Goal: Task Accomplishment & Management: Manage account settings

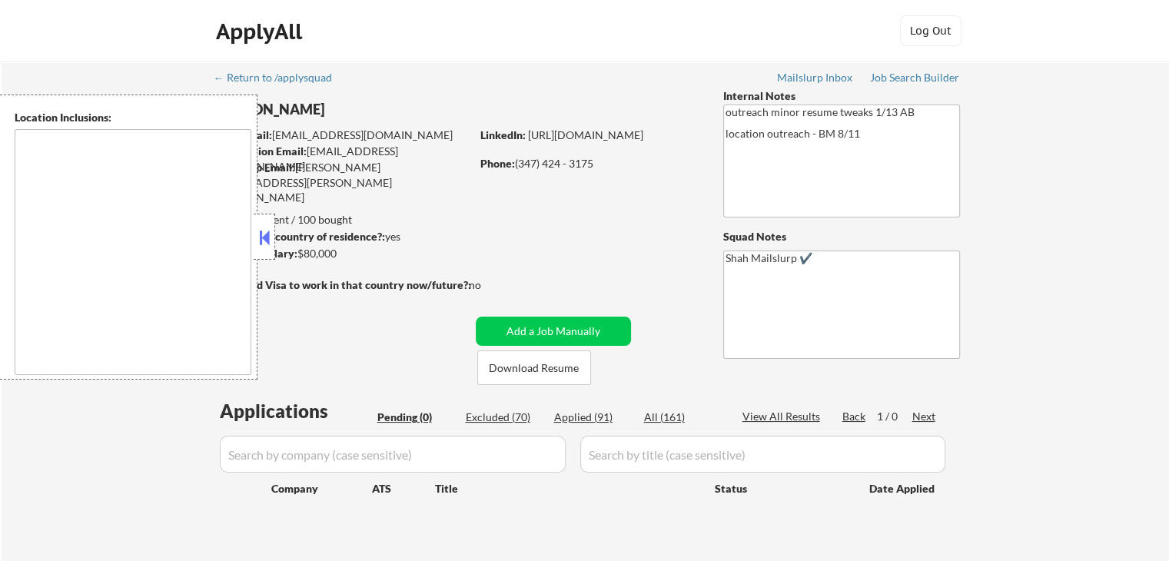
type textarea "[GEOGRAPHIC_DATA], [GEOGRAPHIC_DATA] [GEOGRAPHIC_DATA], [GEOGRAPHIC_DATA] [GEOG…"
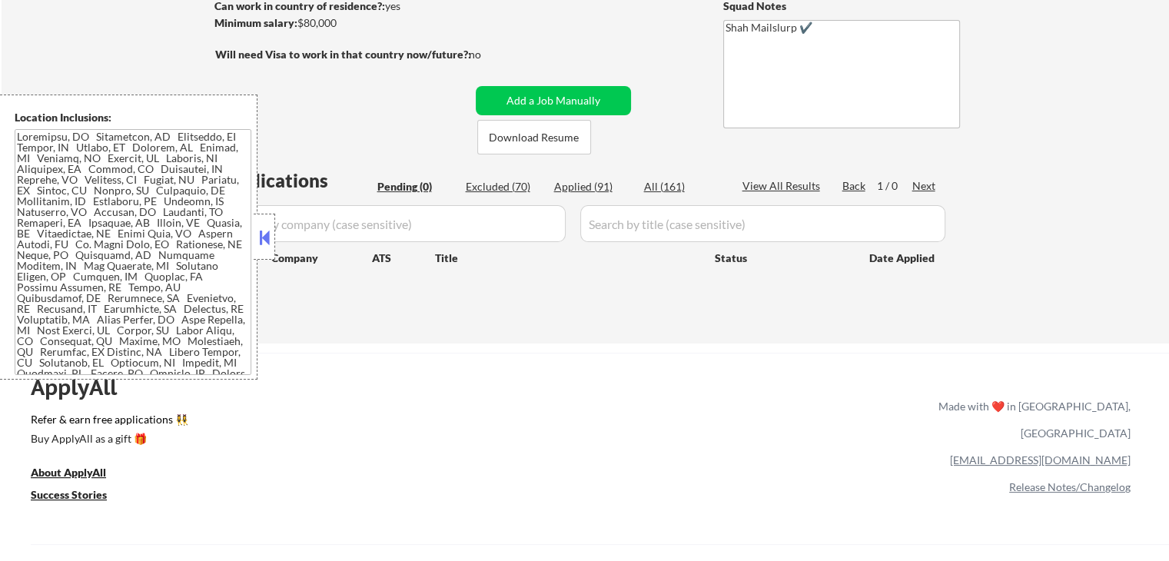
click at [264, 249] on div at bounding box center [265, 237] width 22 height 46
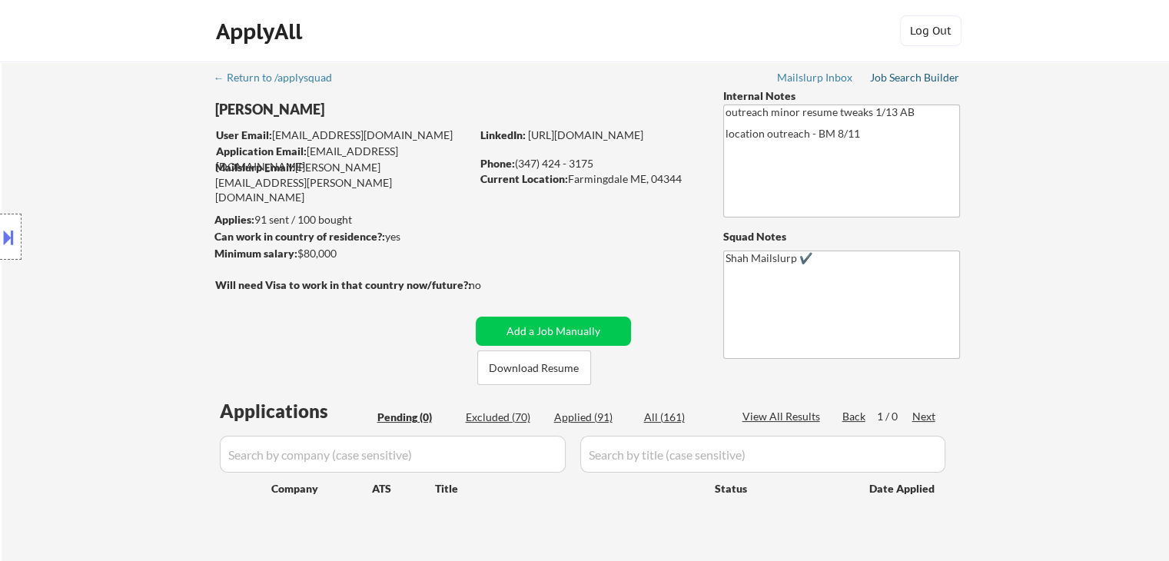
drag, startPoint x: 897, startPoint y: 81, endPoint x: 898, endPoint y: 90, distance: 9.3
click at [897, 81] on div "Job Search Builder" at bounding box center [915, 77] width 90 height 11
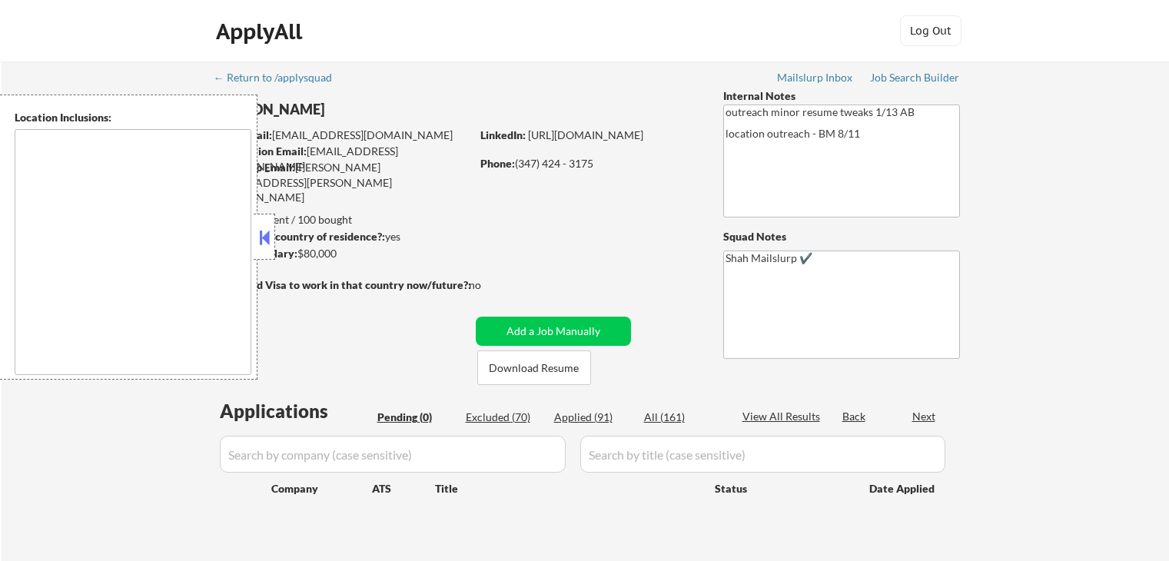
type textarea "[GEOGRAPHIC_DATA], [GEOGRAPHIC_DATA] [GEOGRAPHIC_DATA], [GEOGRAPHIC_DATA] [GEOG…"
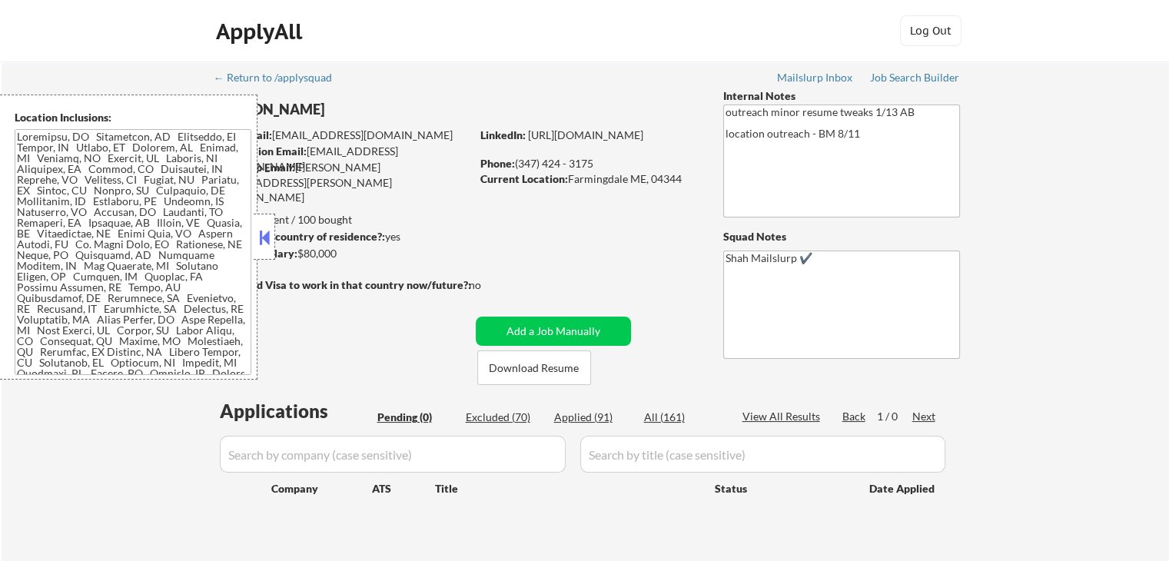
drag, startPoint x: 56, startPoint y: 32, endPoint x: 60, endPoint y: 48, distance: 16.6
click at [56, 32] on div "ApplyAll Log In Sign Up Log Out" at bounding box center [584, 31] width 1169 height 62
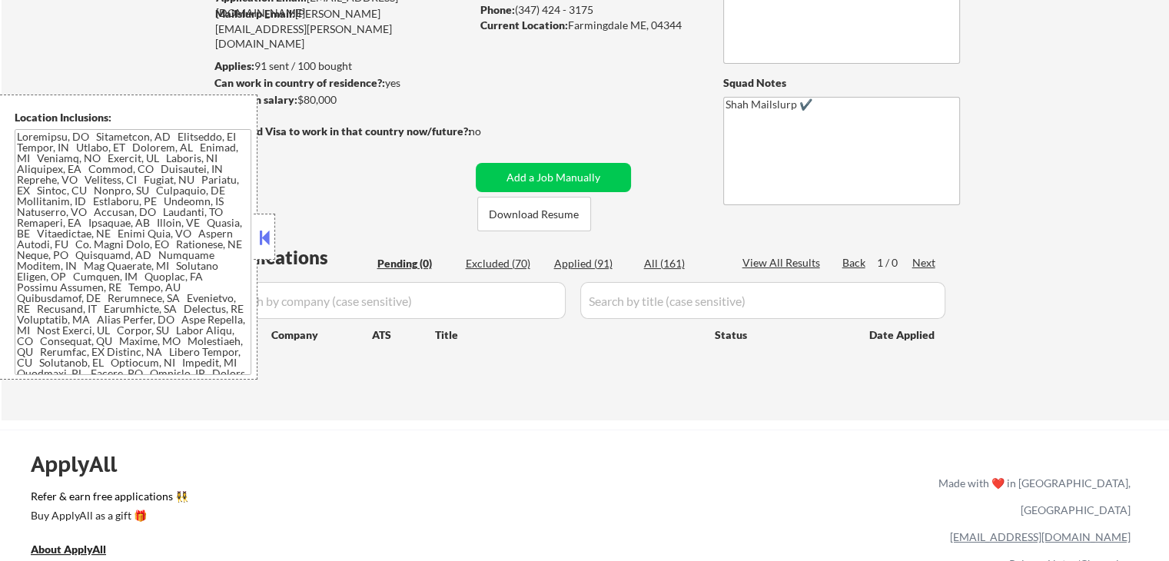
click at [582, 265] on div "Applied (91)" at bounding box center [592, 263] width 77 height 15
select select ""applied""
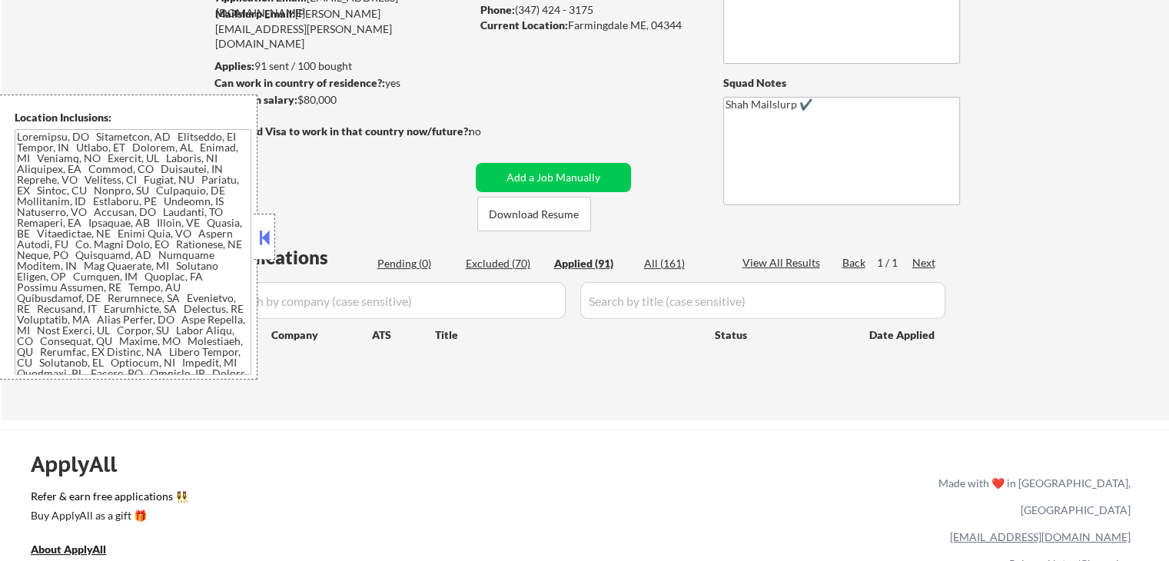
select select ""applied""
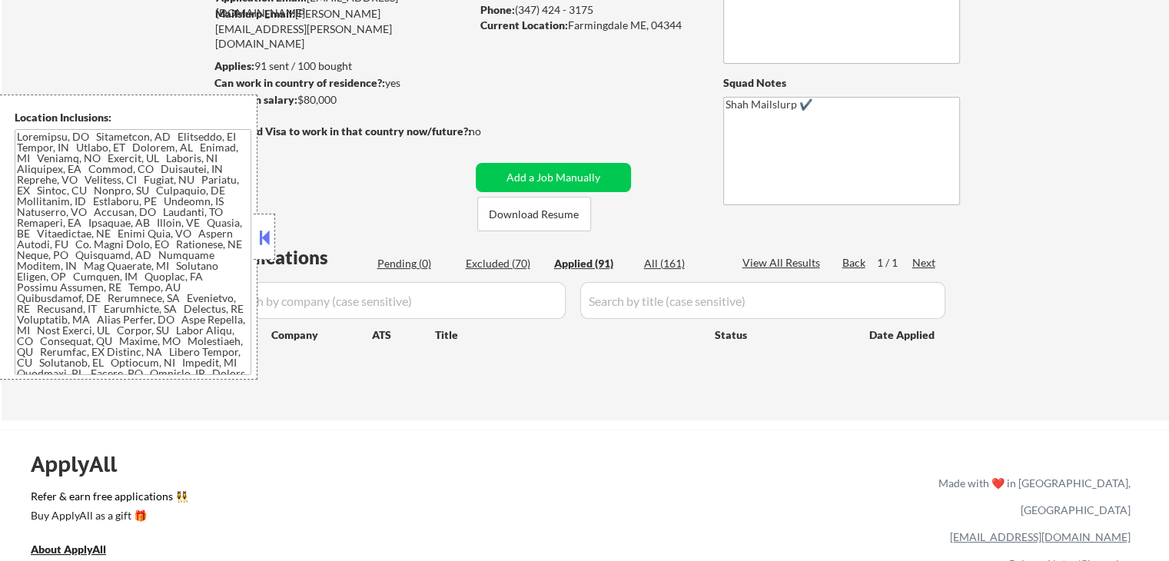
select select ""applied""
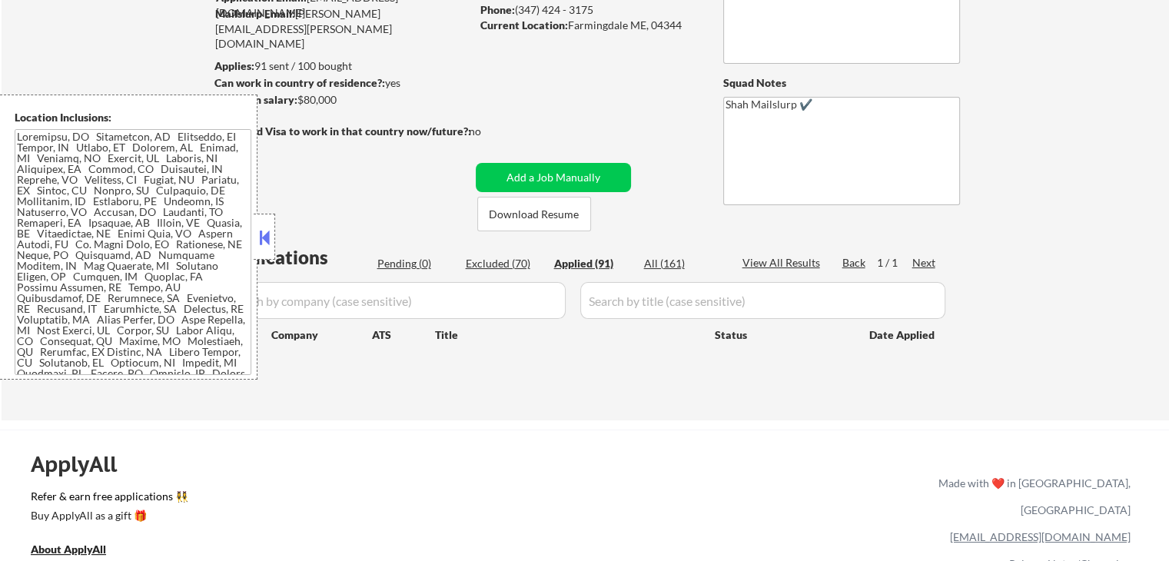
select select ""applied""
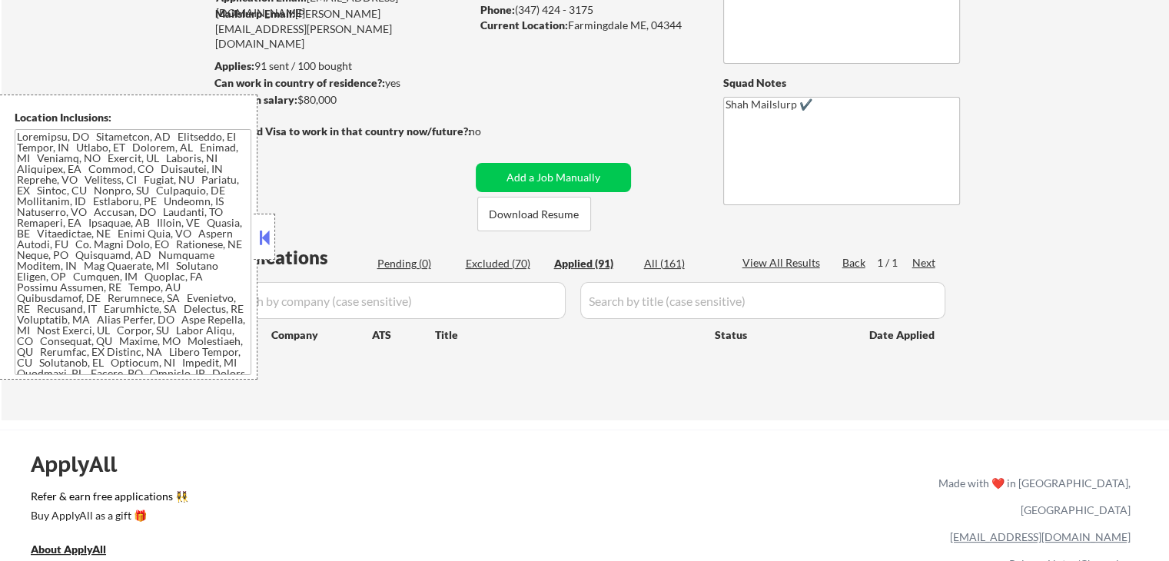
select select ""applied""
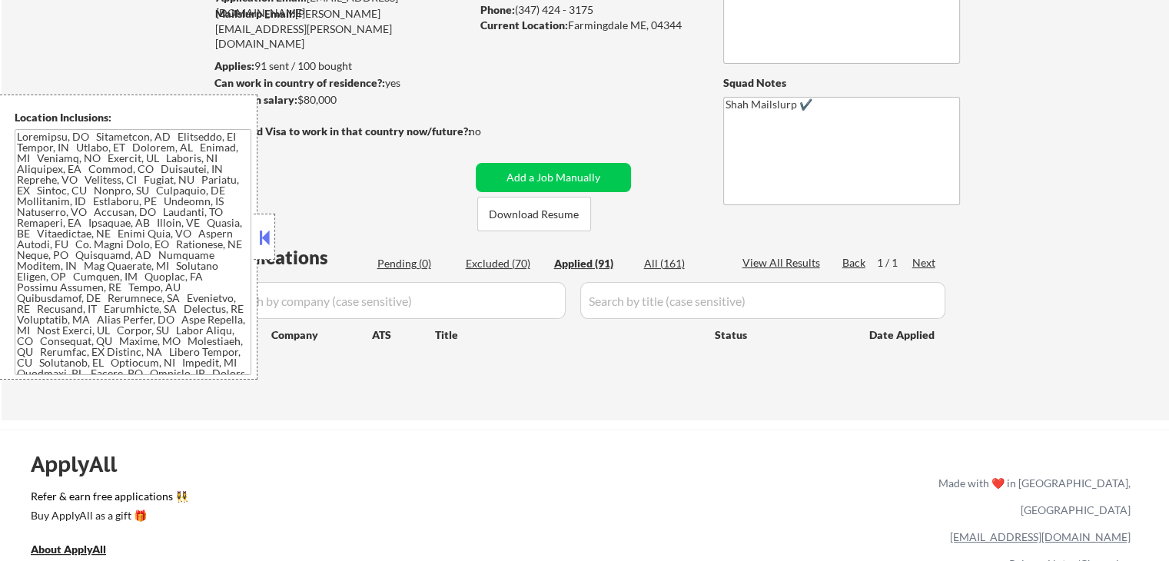
select select ""applied""
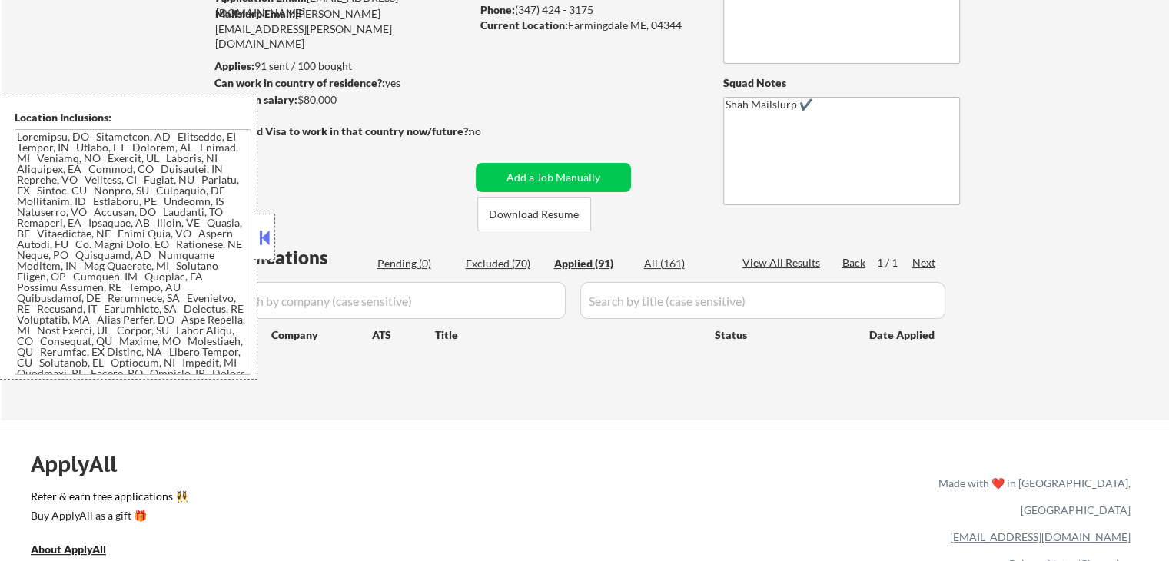
select select ""applied""
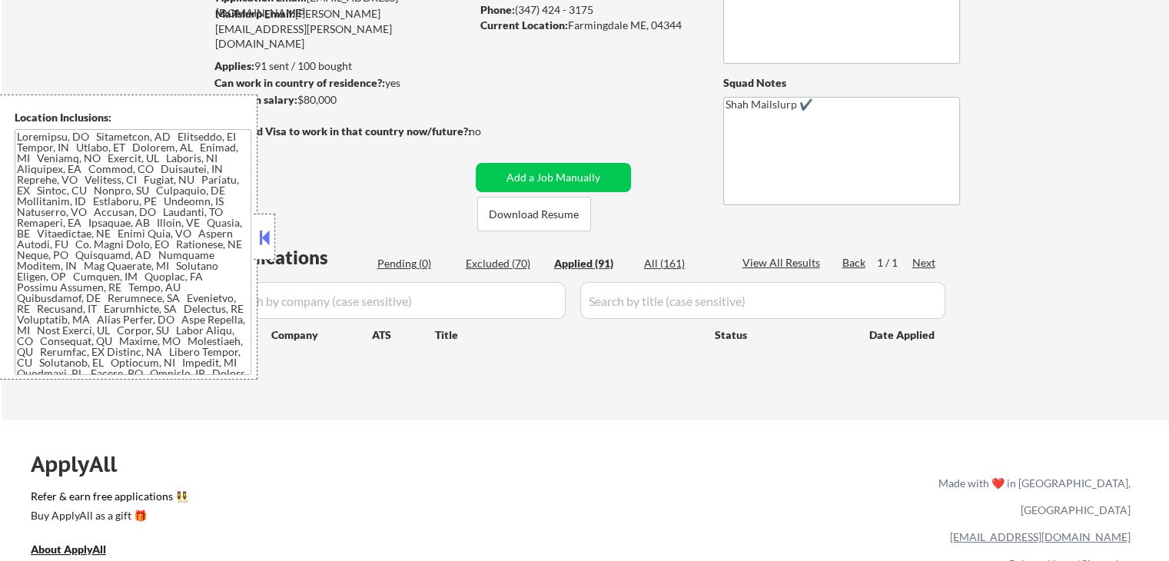
select select ""applied""
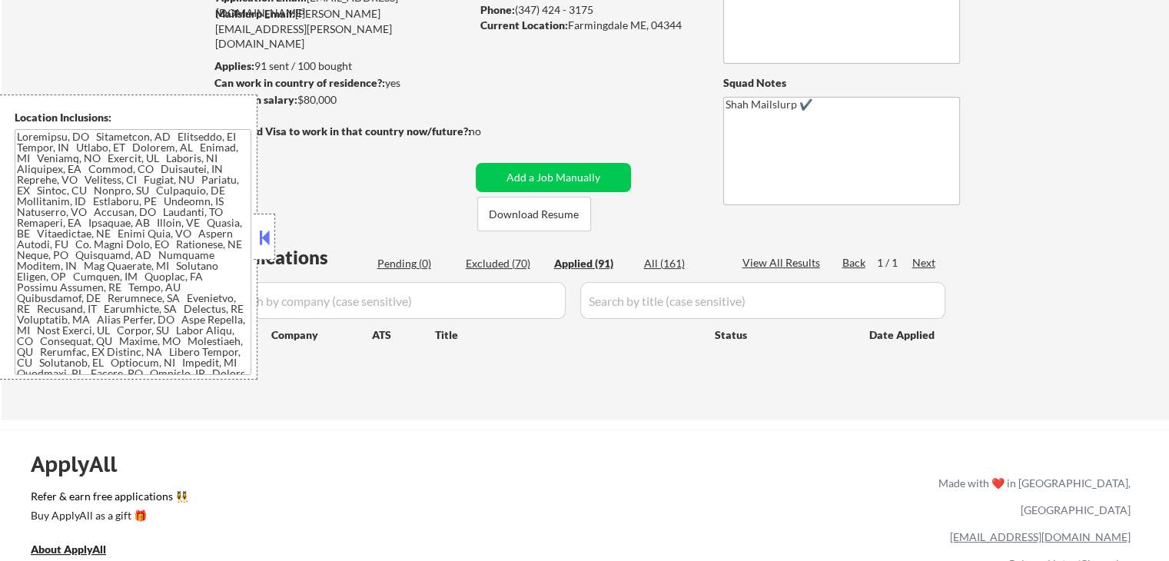
select select ""applied""
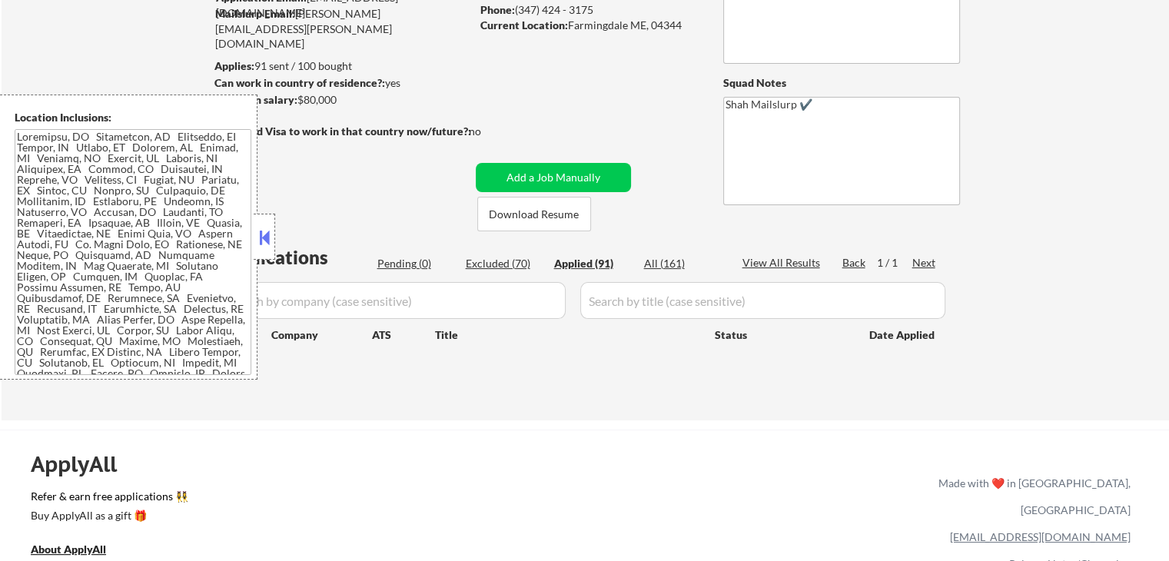
select select ""applied""
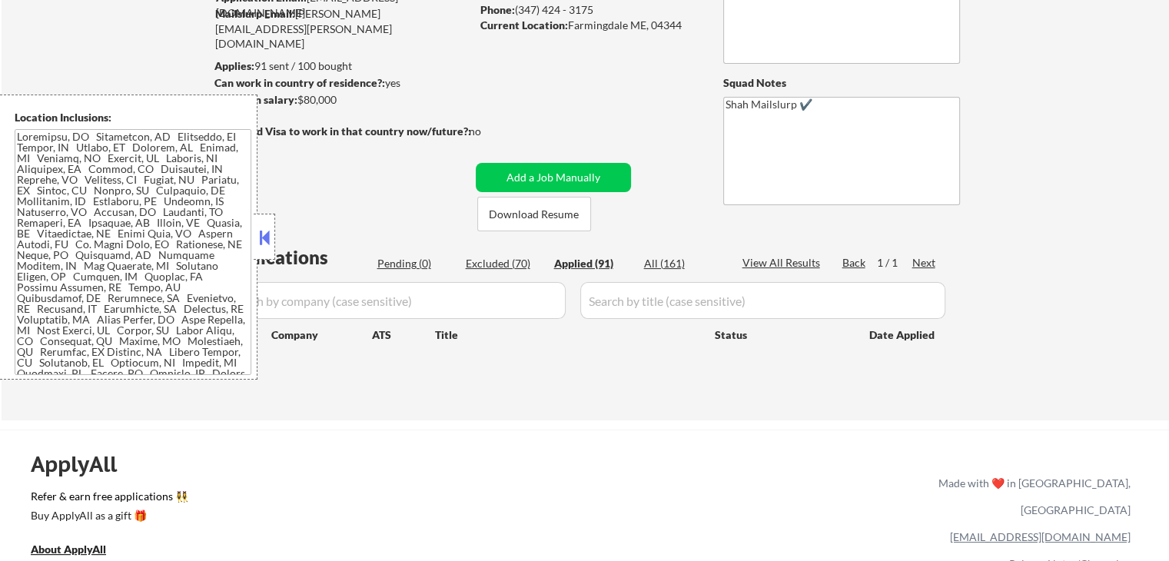
select select ""applied""
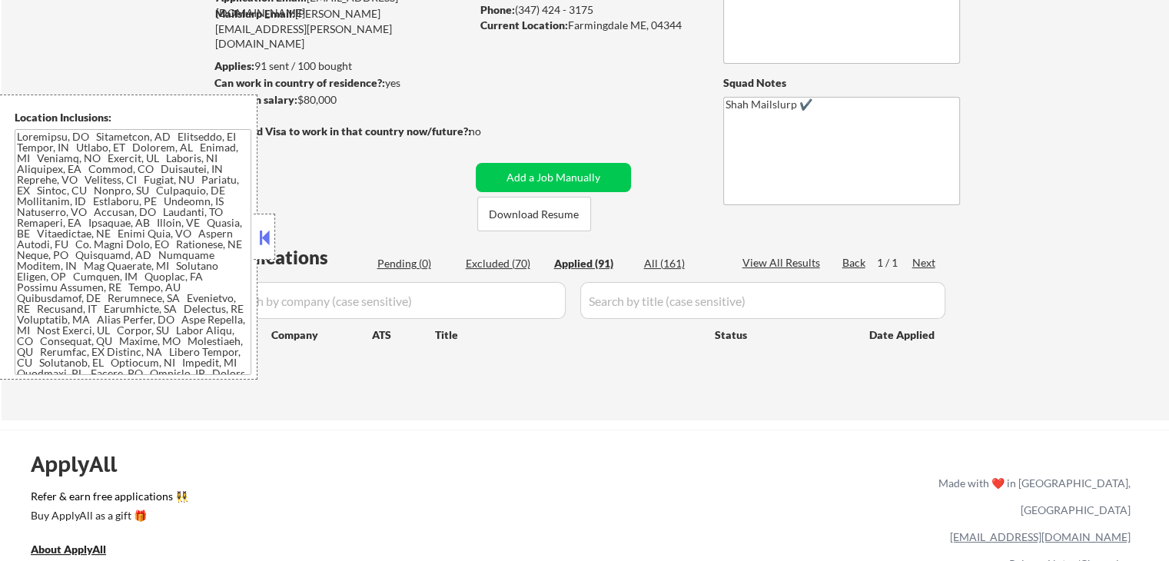
select select ""applied""
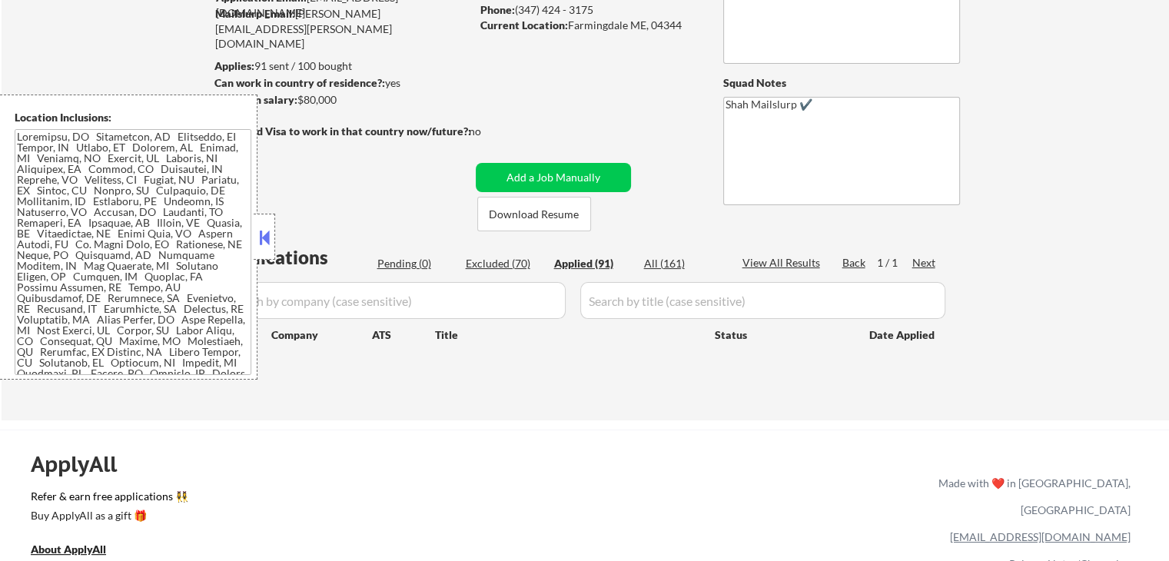
select select ""applied""
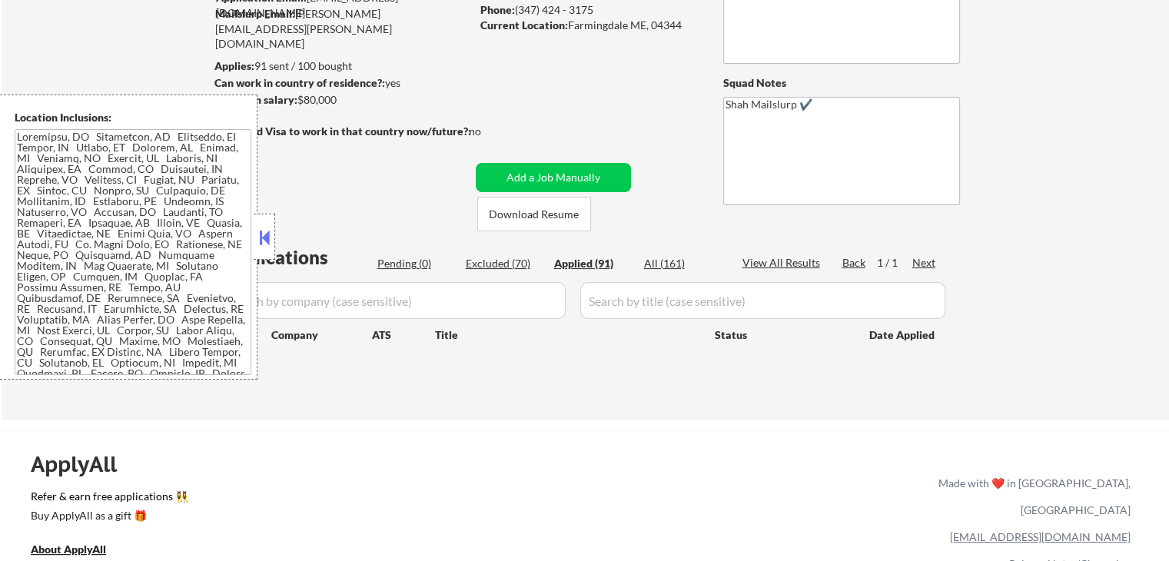
select select ""applied""
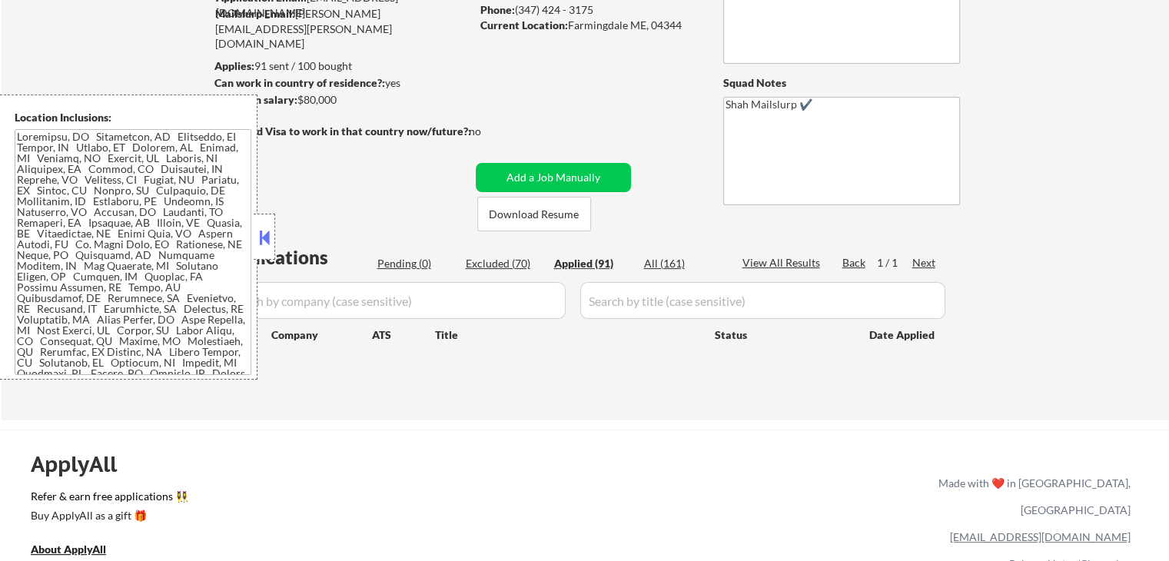
select select ""applied""
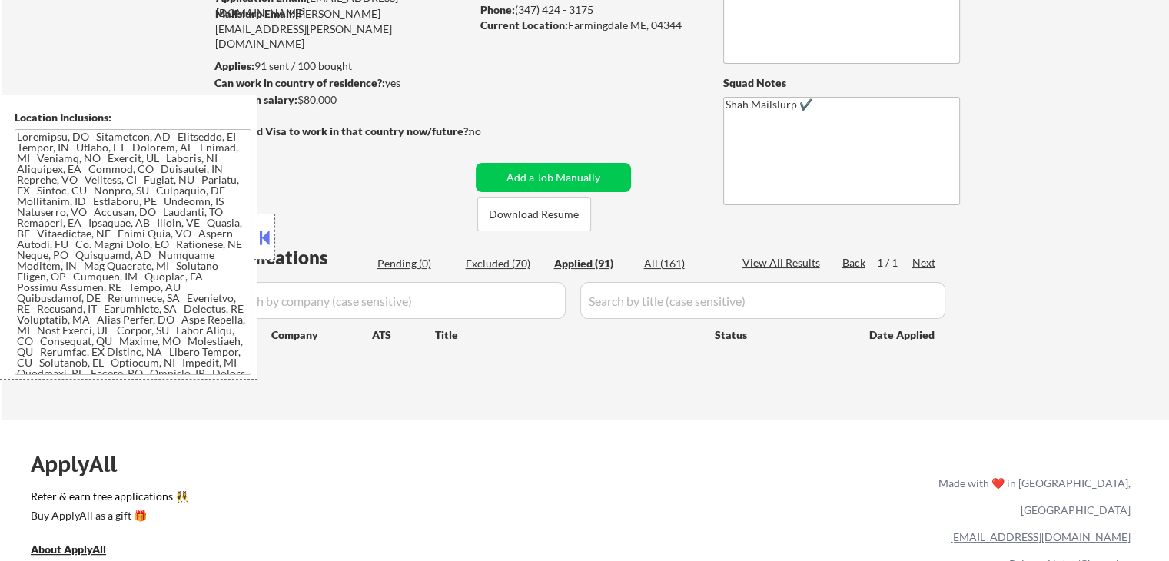
select select ""applied""
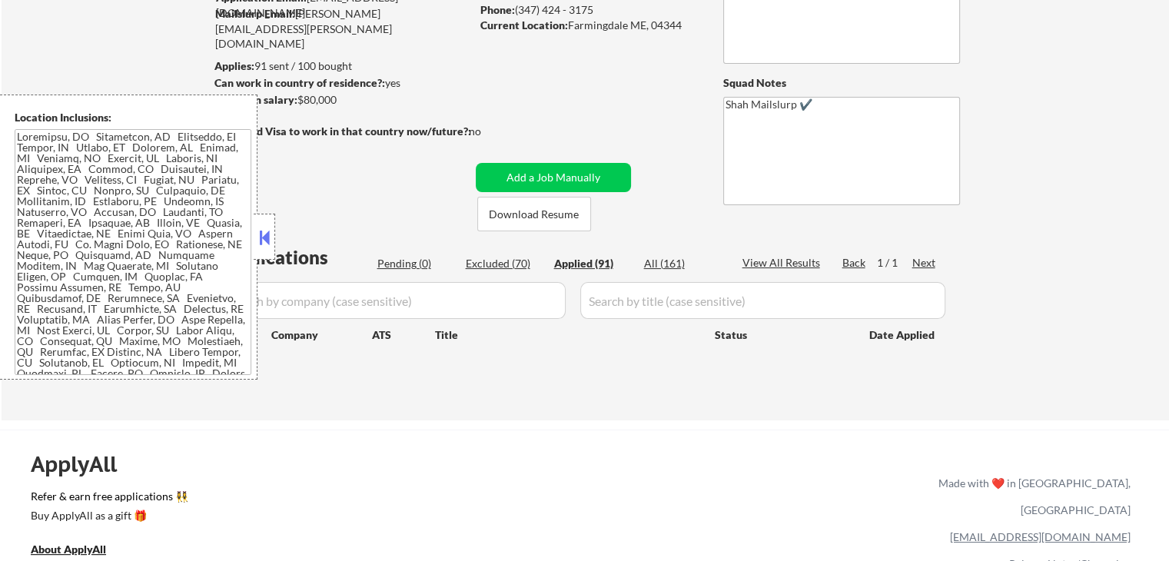
select select ""applied""
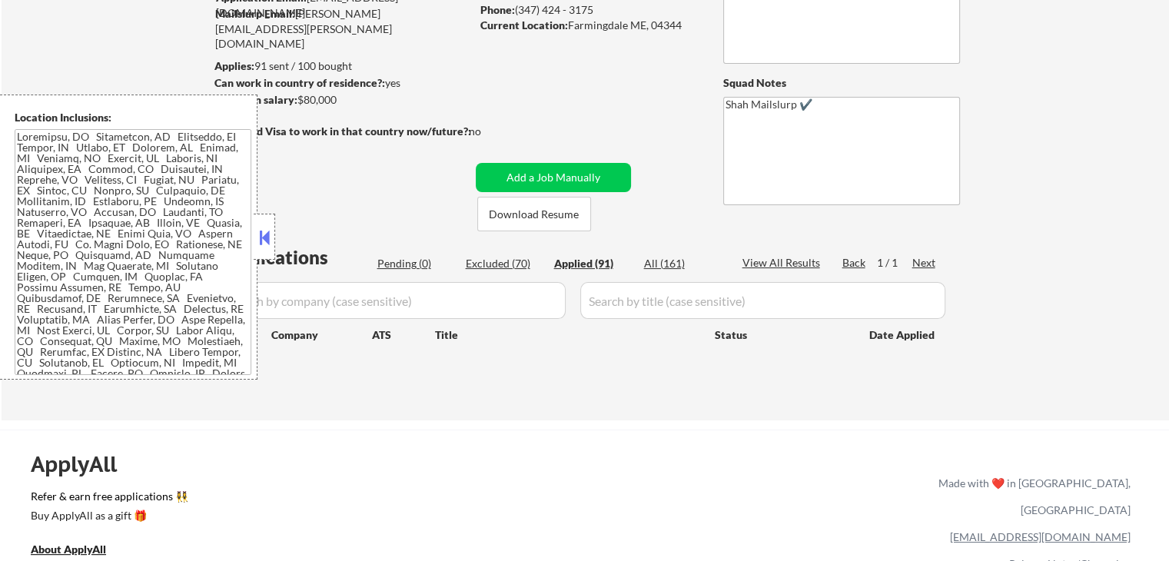
select select ""applied""
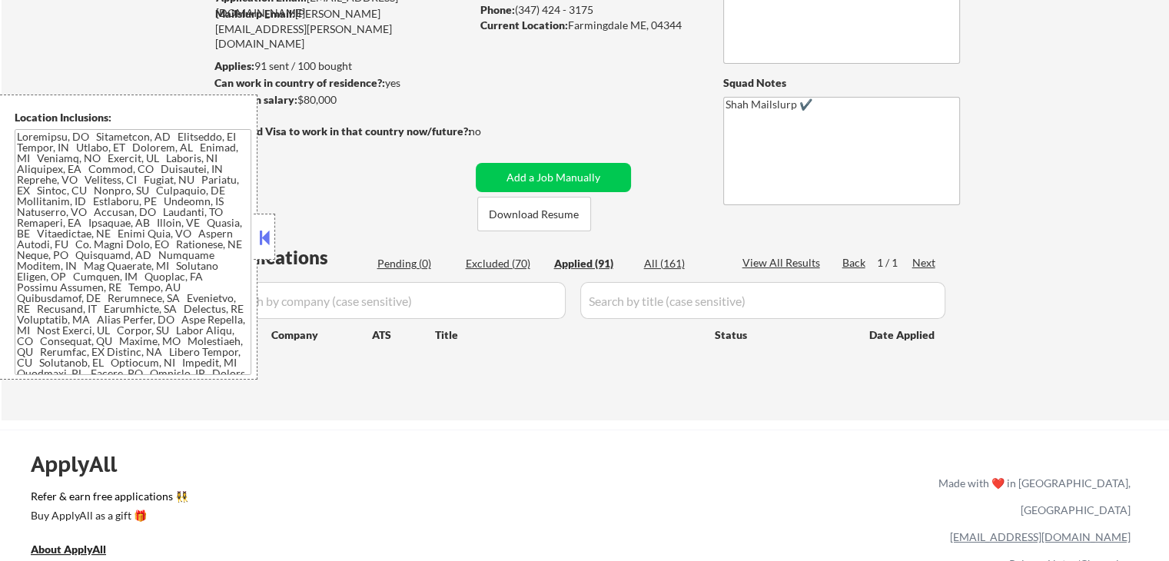
select select ""applied""
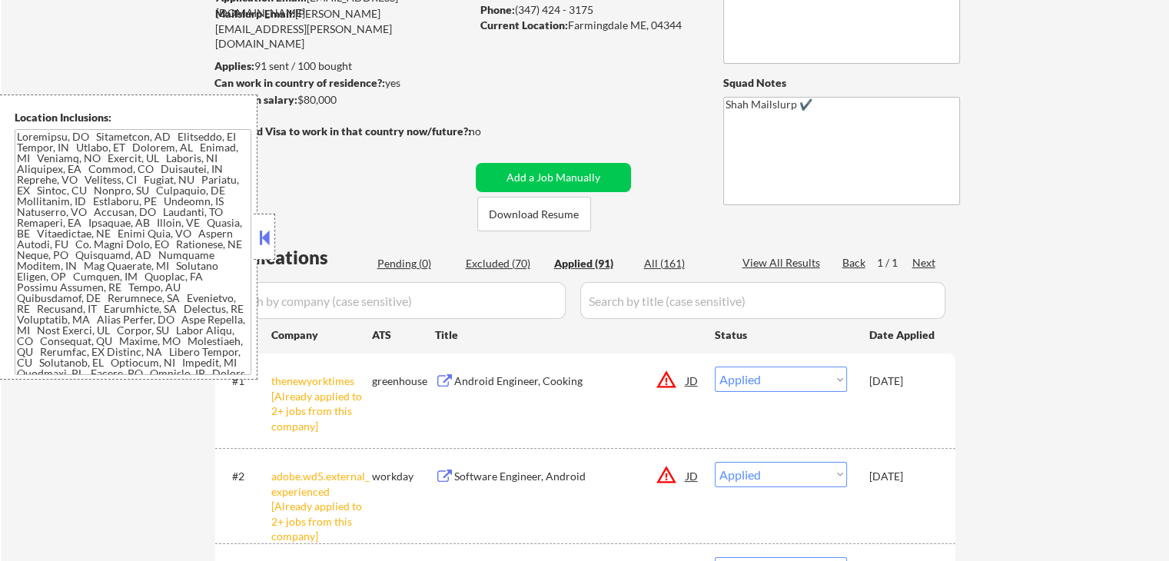
click at [268, 231] on button at bounding box center [264, 237] width 17 height 23
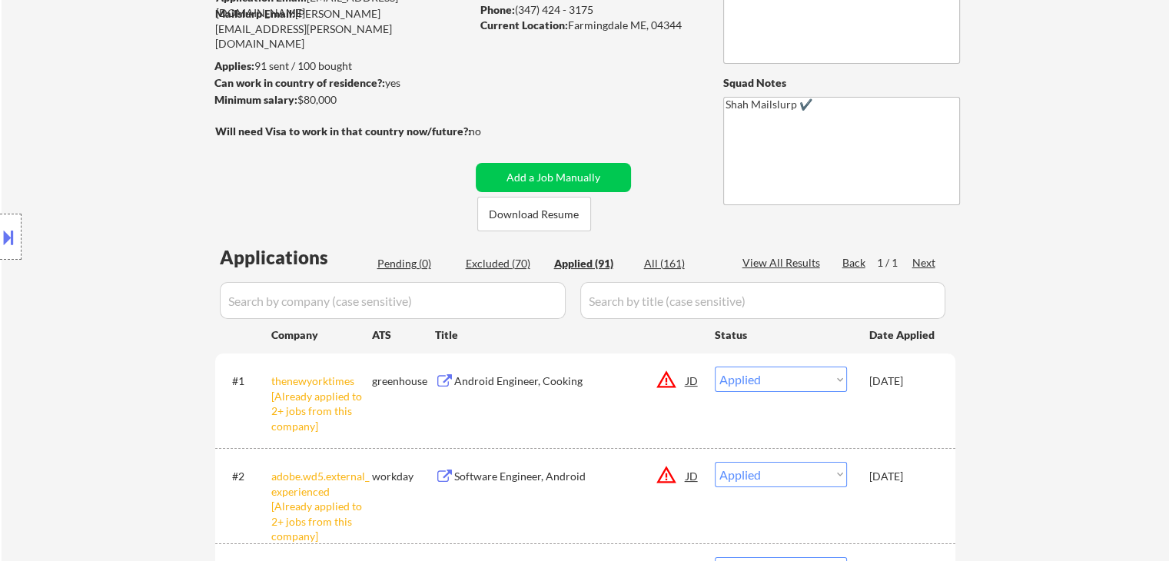
scroll to position [461, 0]
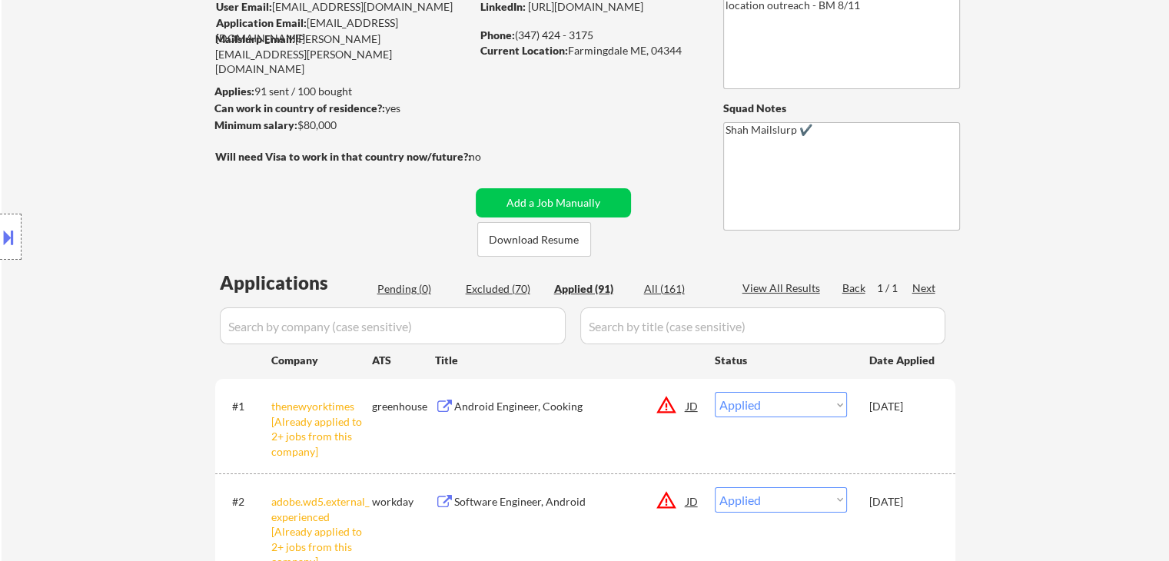
scroll to position [77, 0]
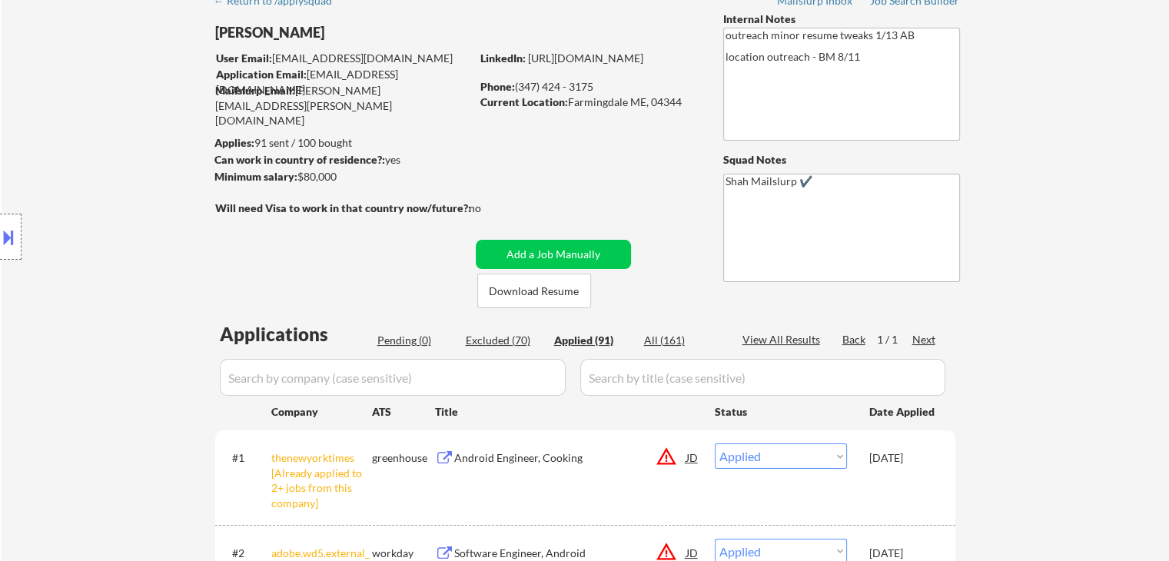
click at [160, 280] on div "Location Inclusions:" at bounding box center [137, 237] width 275 height 285
click at [37, 277] on div "Location Inclusions:" at bounding box center [137, 237] width 275 height 285
drag, startPoint x: 80, startPoint y: 234, endPoint x: 48, endPoint y: 227, distance: 33.0
click at [80, 231] on div "Location Inclusions:" at bounding box center [137, 237] width 275 height 285
